Goal: Task Accomplishment & Management: Use online tool/utility

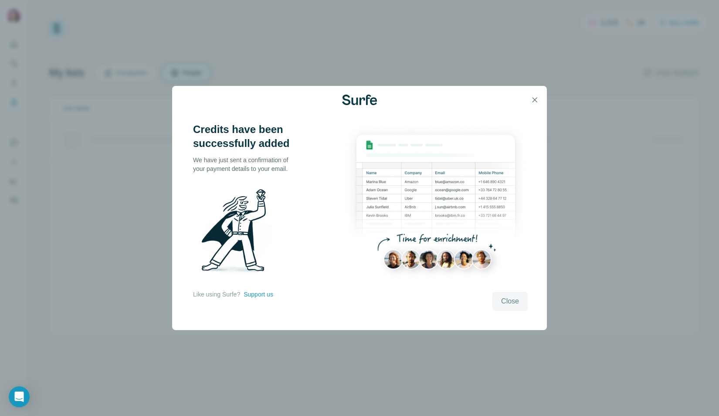
click at [517, 298] on span "Close" at bounding box center [510, 301] width 18 height 10
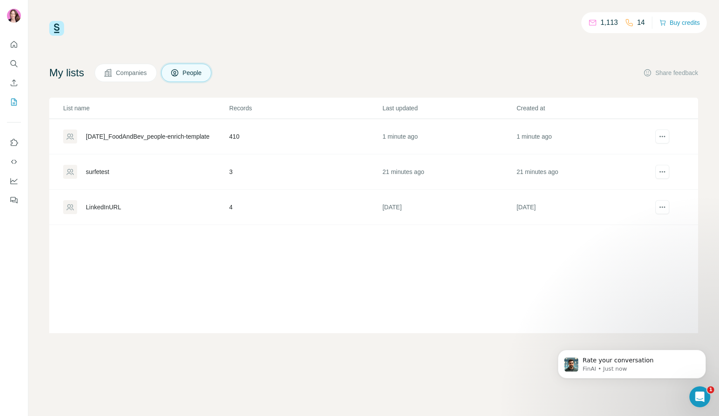
click at [171, 135] on div "[DATE]_FoodAndBev_people-enrich-template" at bounding box center [148, 136] width 124 height 9
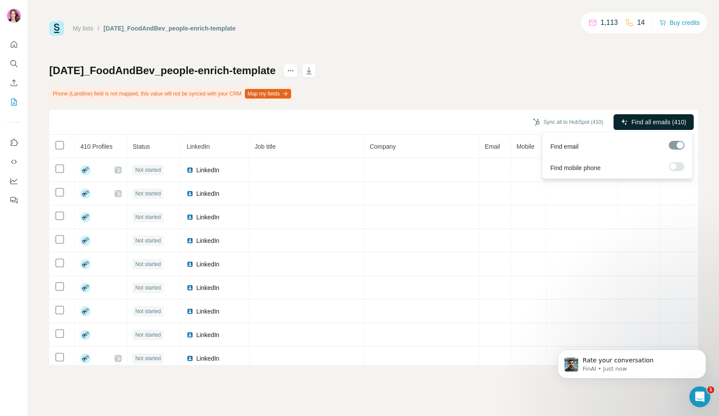
click at [653, 120] on span "Find all emails (410)" at bounding box center [659, 122] width 55 height 9
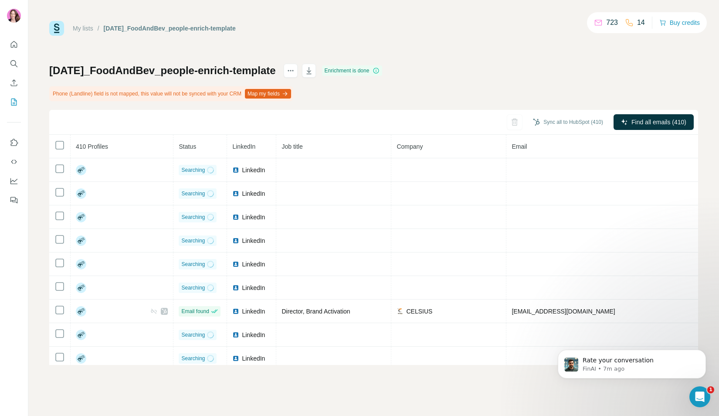
drag, startPoint x: 82, startPoint y: 33, endPoint x: 82, endPoint y: 28, distance: 4.8
click at [82, 32] on div "My lists / [DATE]_FoodAndBev_people-enrich-template" at bounding box center [142, 28] width 187 height 15
click at [82, 27] on link "My lists" at bounding box center [83, 28] width 20 height 7
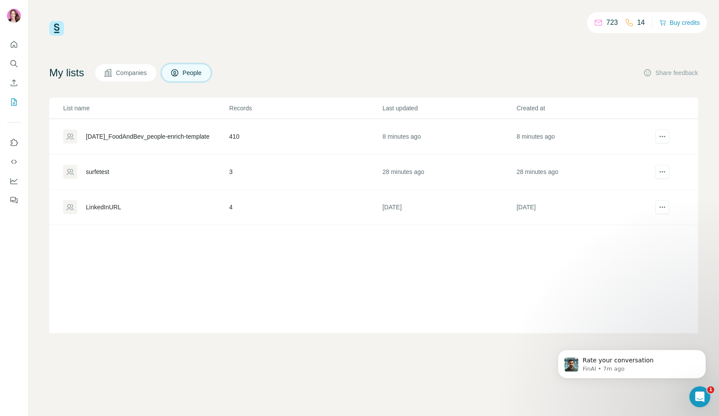
click at [139, 136] on div "[DATE]_FoodAndBev_people-enrich-template" at bounding box center [148, 136] width 124 height 9
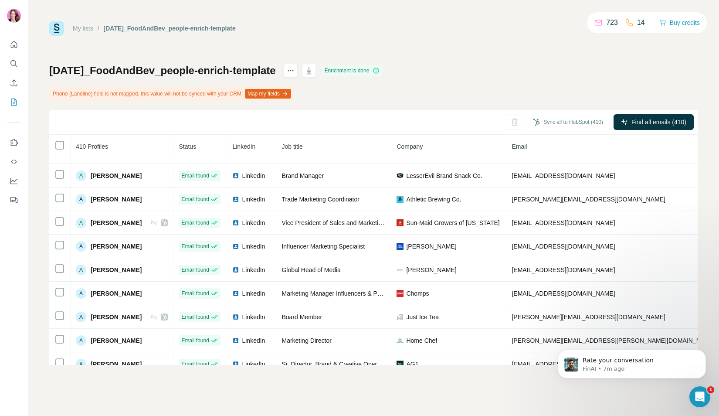
scroll to position [500, 0]
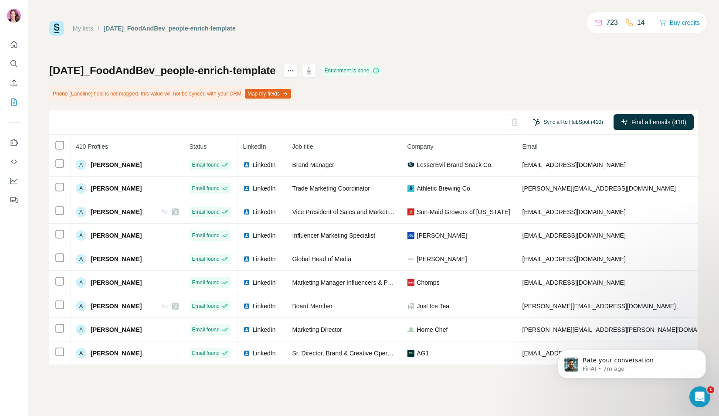
click at [564, 120] on button "Sync all to HubSpot (410)" at bounding box center [568, 122] width 82 height 13
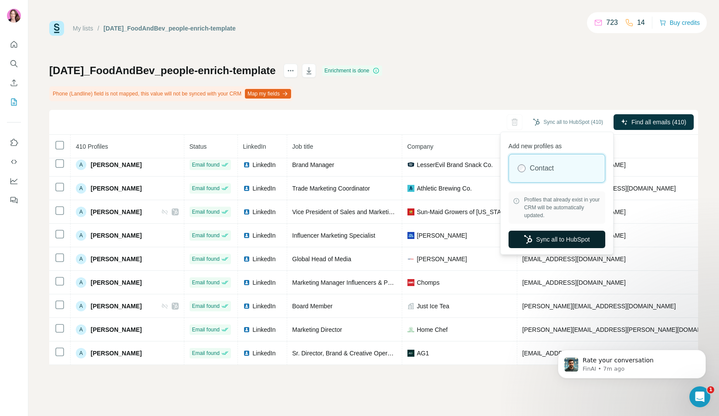
click at [557, 239] on button "Sync all to HubSpot" at bounding box center [557, 239] width 97 height 17
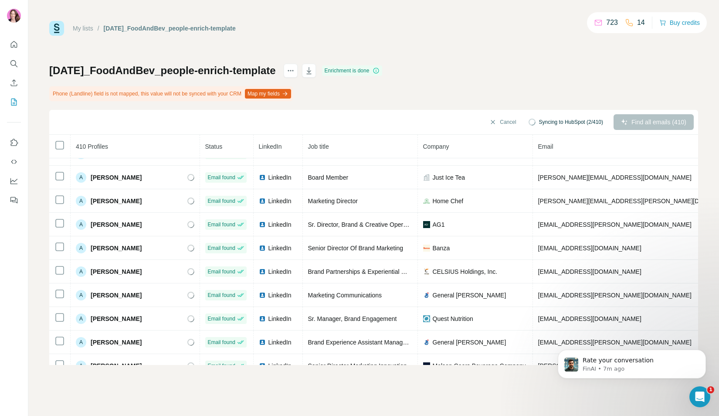
scroll to position [735, 0]
